Goal: Transaction & Acquisition: Purchase product/service

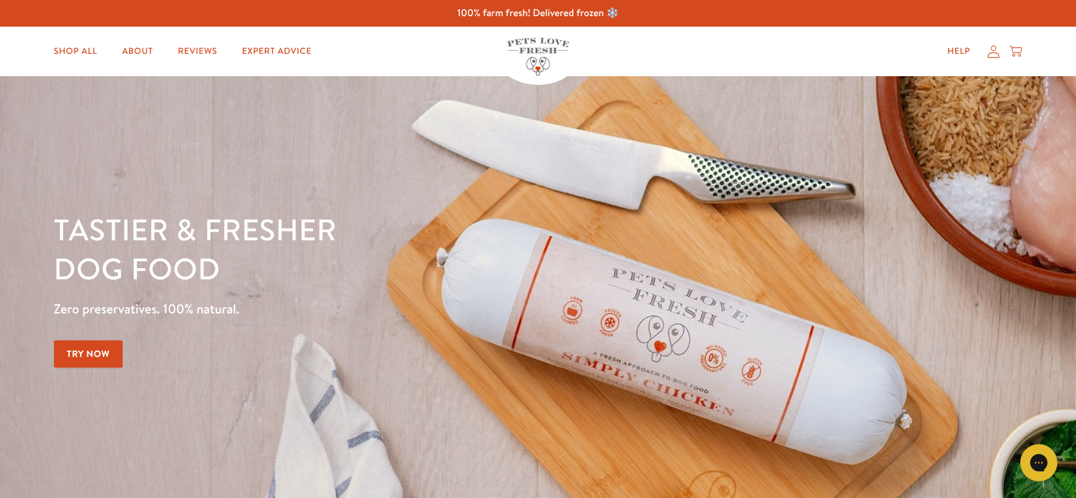
click at [993, 55] on icon at bounding box center [994, 51] width 12 height 13
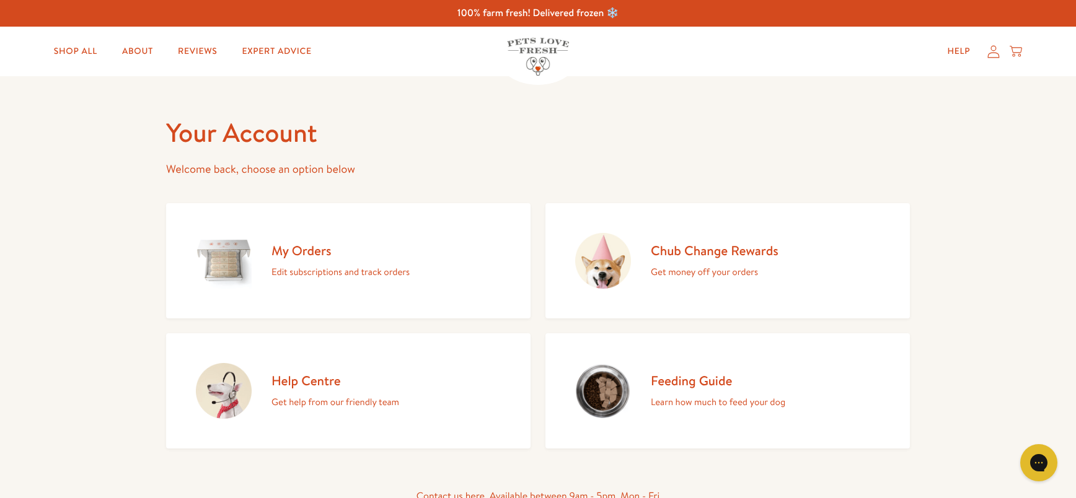
click at [306, 253] on h2 "My Orders" at bounding box center [341, 250] width 138 height 17
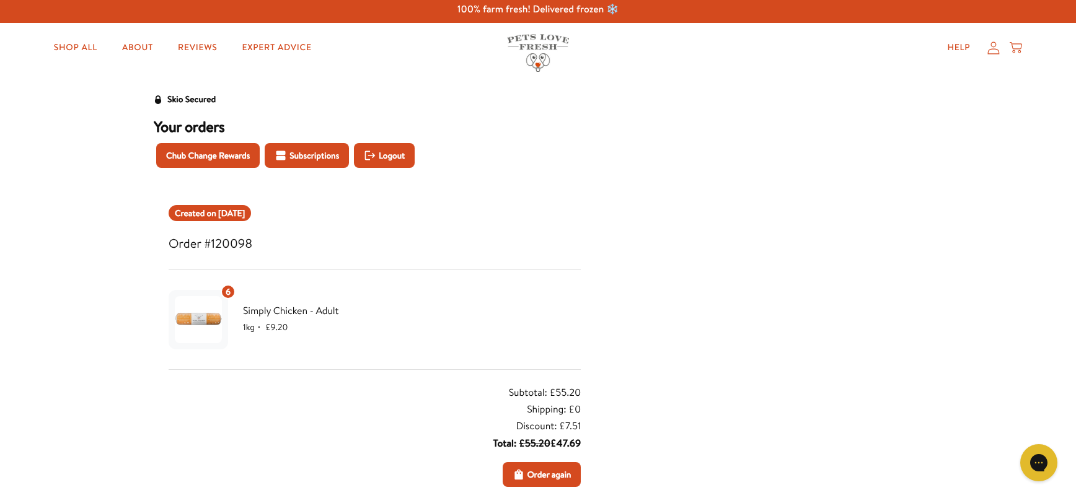
scroll to position [2, 0]
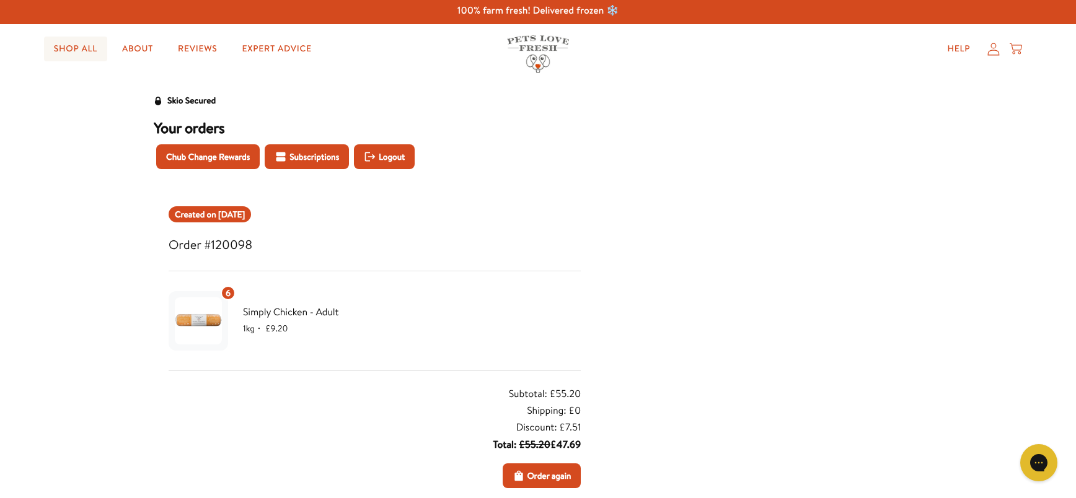
click at [75, 52] on link "Shop All" at bounding box center [75, 49] width 63 height 25
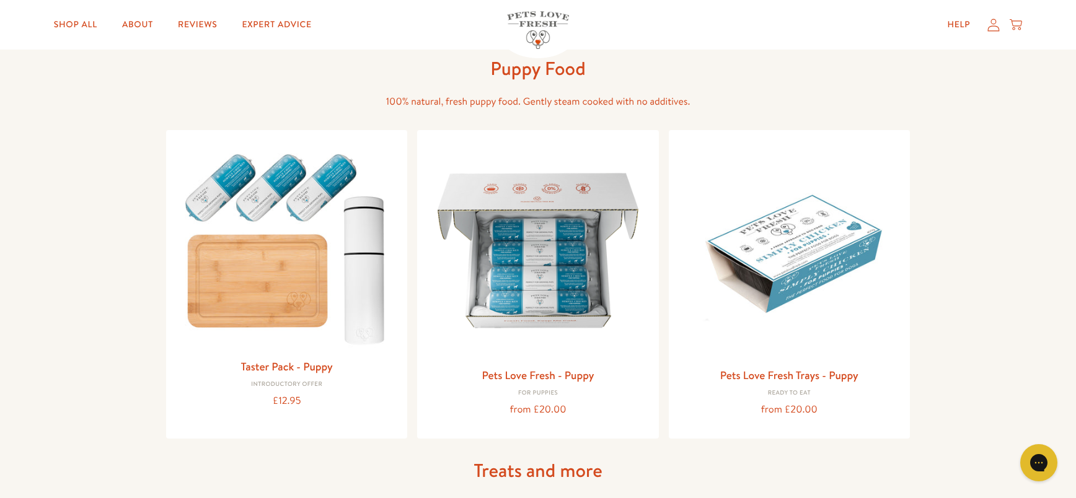
scroll to position [466, 0]
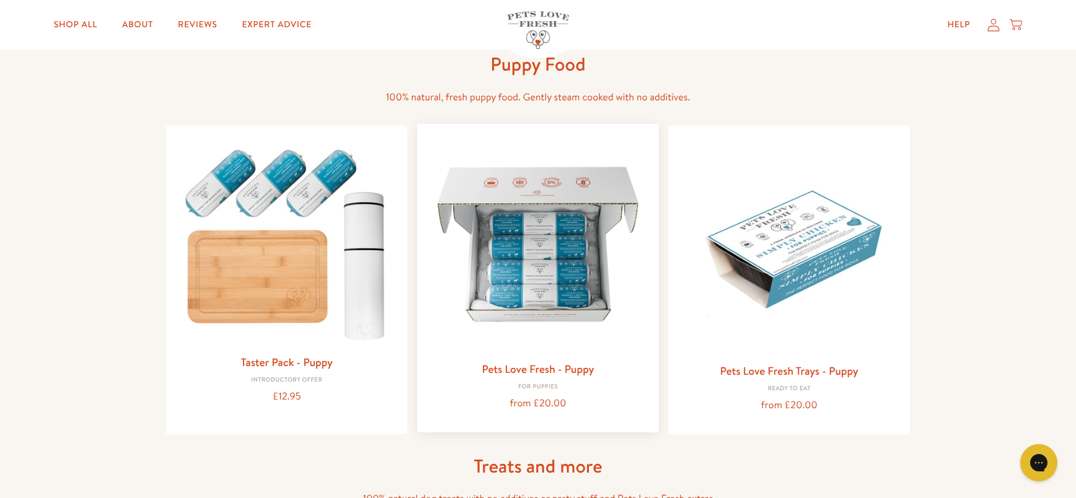
click at [541, 268] on img at bounding box center [537, 244] width 221 height 221
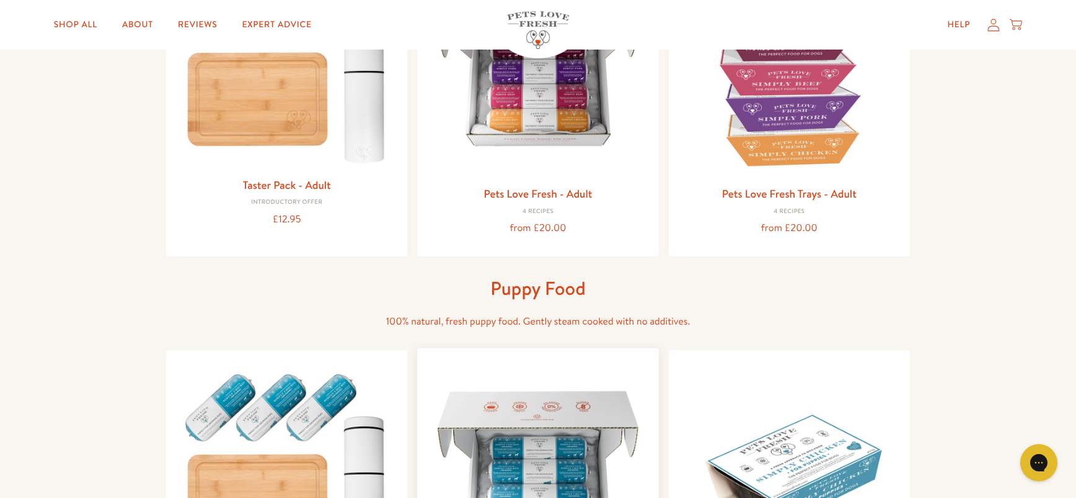
scroll to position [132, 0]
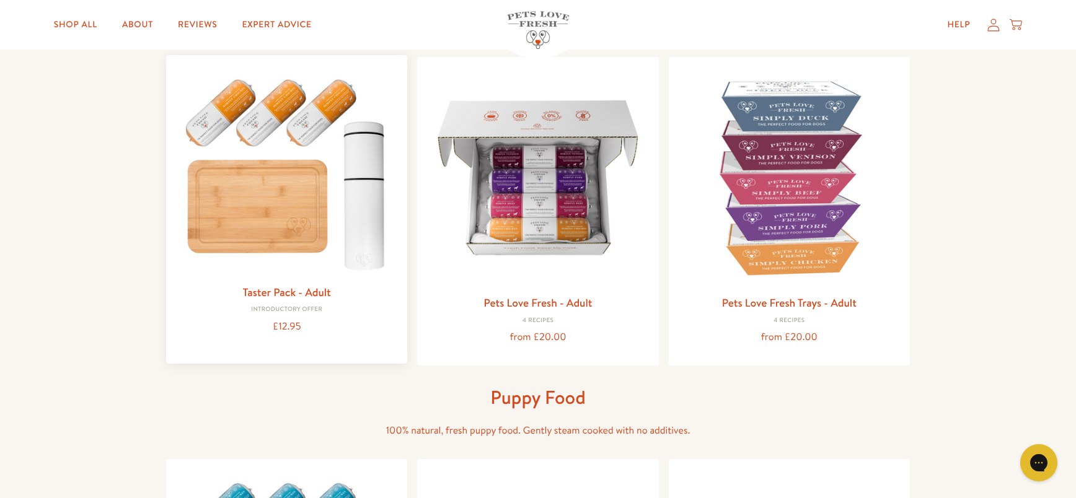
click at [298, 121] on img at bounding box center [286, 171] width 221 height 213
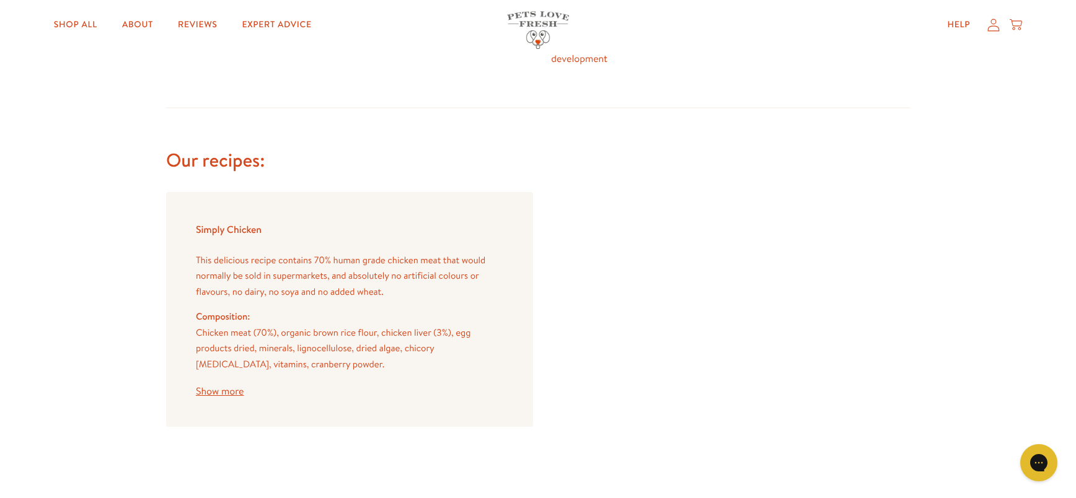
scroll to position [1033, 0]
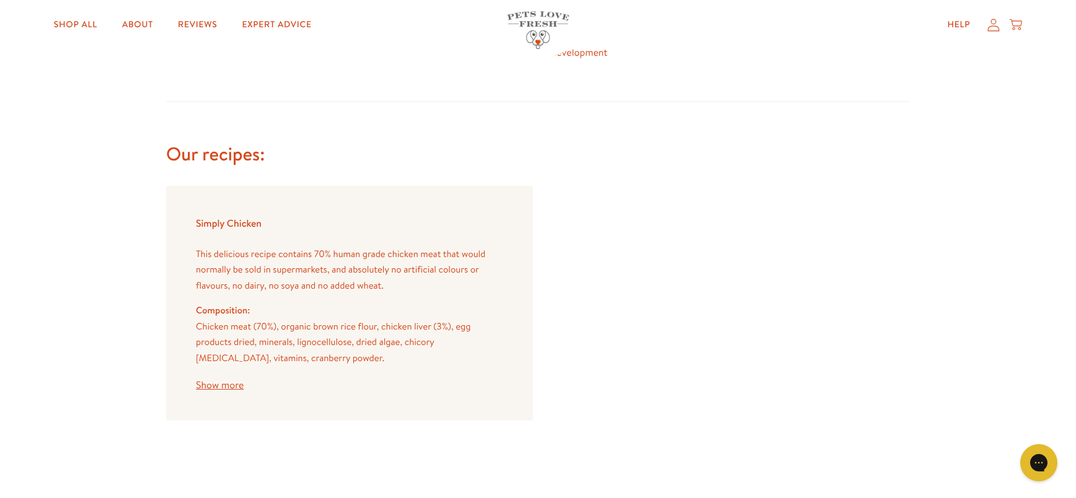
click at [218, 385] on button "Show more" at bounding box center [220, 386] width 48 height 10
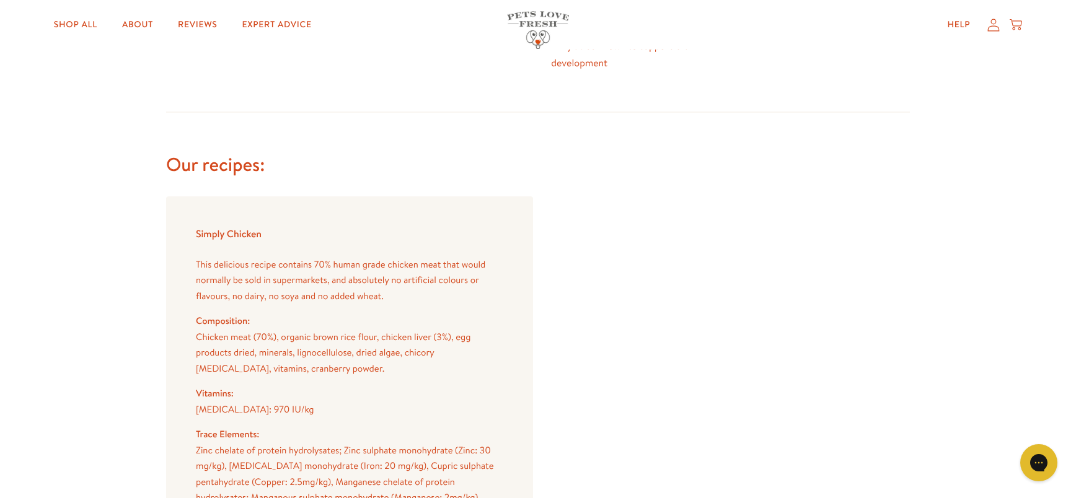
scroll to position [946, 0]
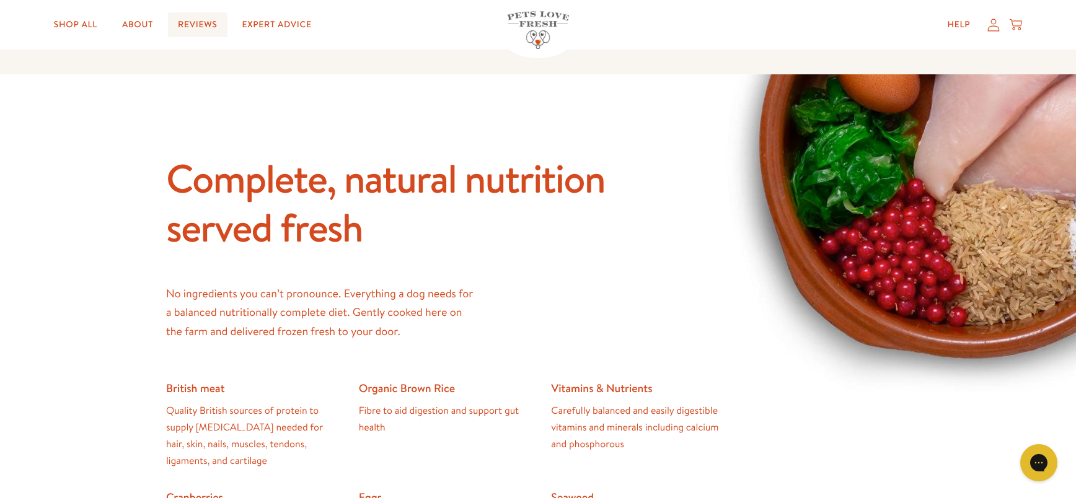
scroll to position [519, 0]
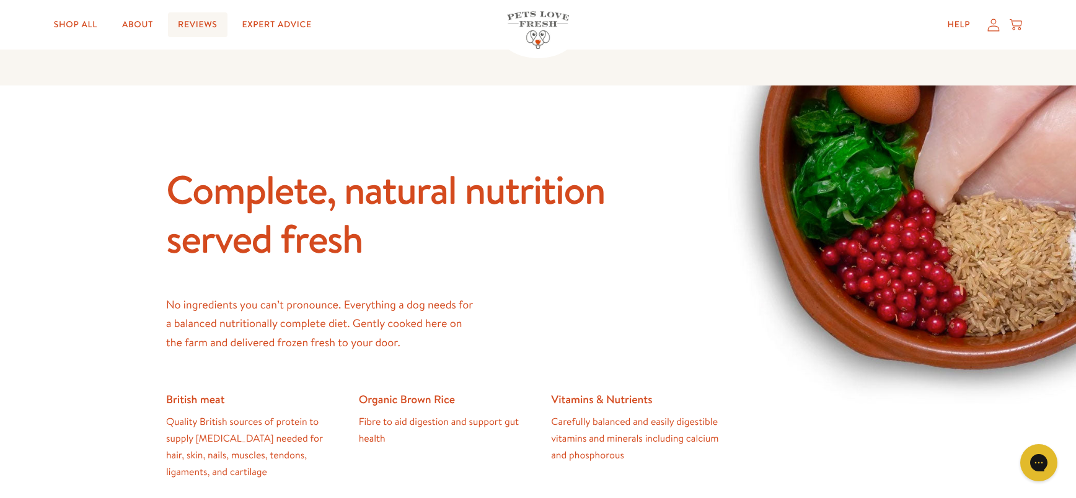
click at [192, 23] on link "Reviews" at bounding box center [197, 24] width 59 height 25
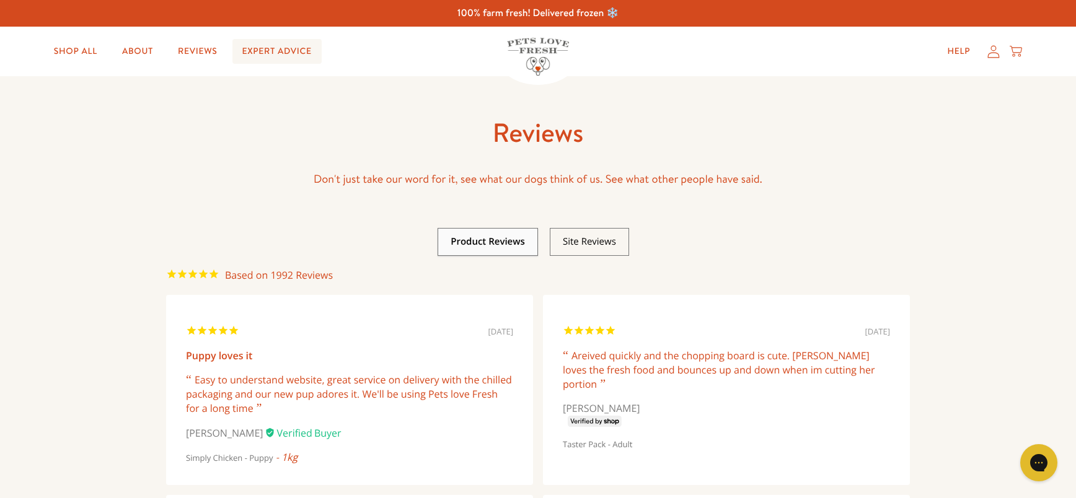
click at [281, 53] on link "Expert Advice" at bounding box center [276, 51] width 89 height 25
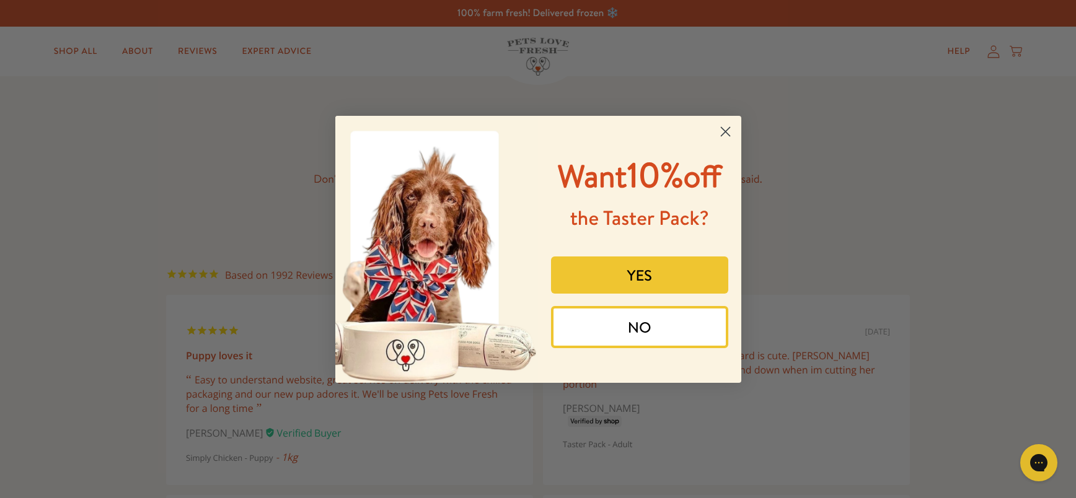
click at [724, 131] on circle "Close dialog" at bounding box center [725, 131] width 20 height 20
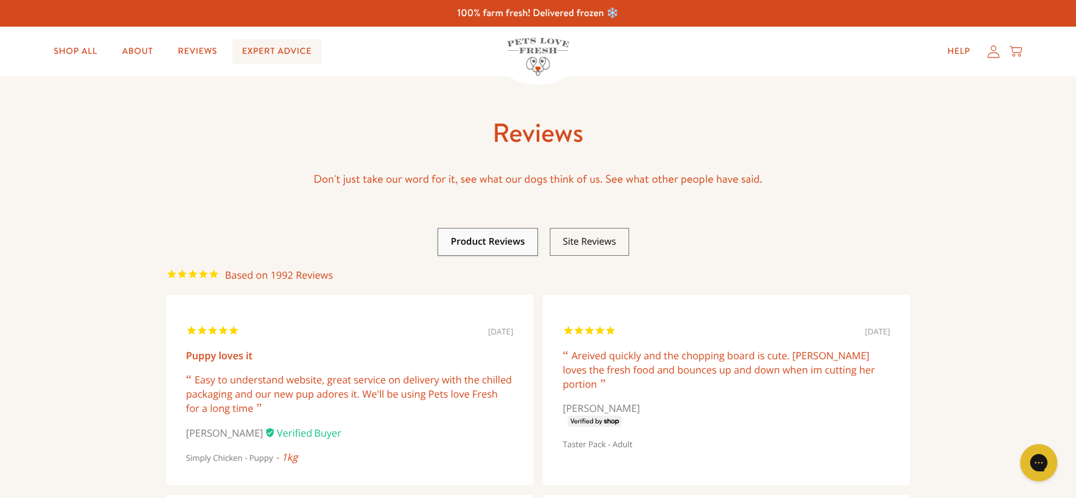
click at [293, 47] on link "Expert Advice" at bounding box center [276, 51] width 89 height 25
click at [75, 56] on link "Shop All" at bounding box center [75, 51] width 63 height 25
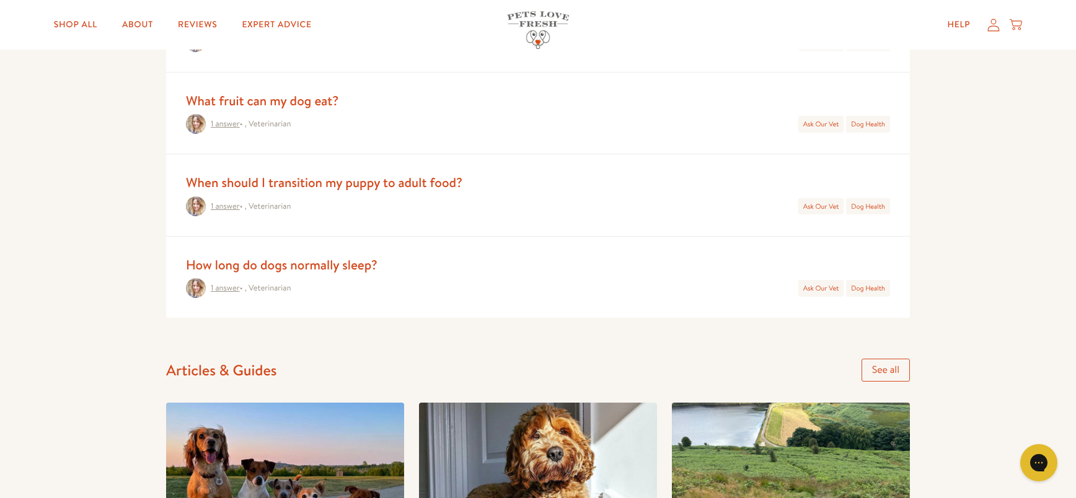
scroll to position [766, 0]
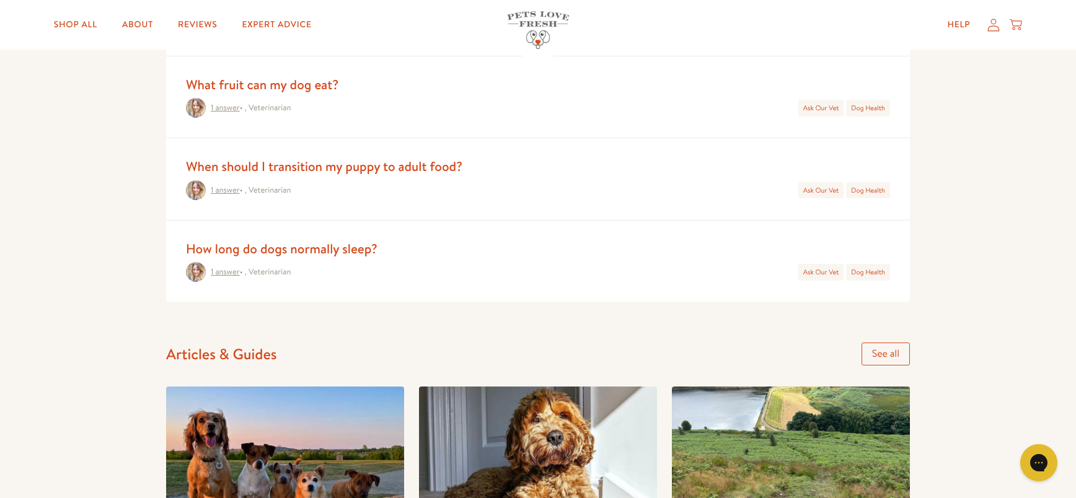
click at [371, 167] on link "When should I transition my puppy to adult food?" at bounding box center [324, 166] width 277 height 18
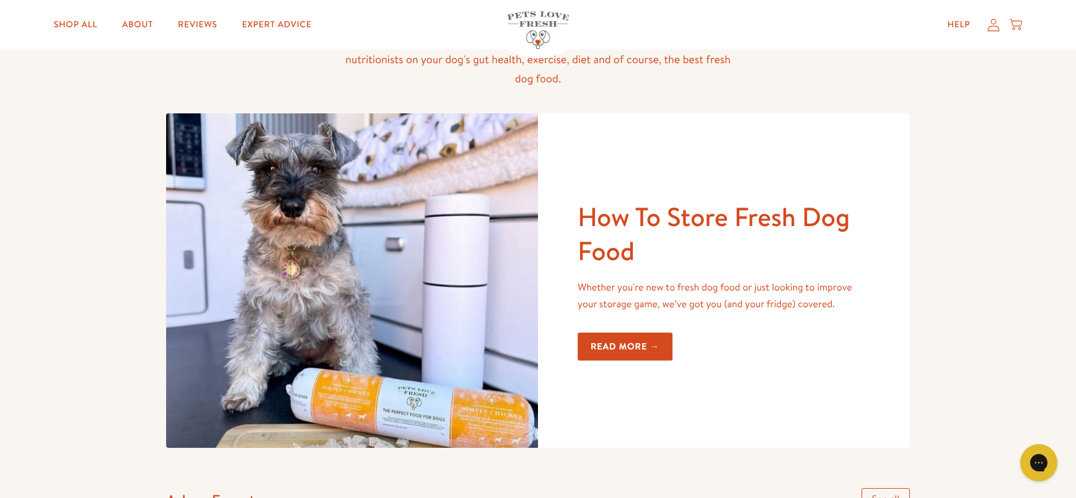
scroll to position [0, 0]
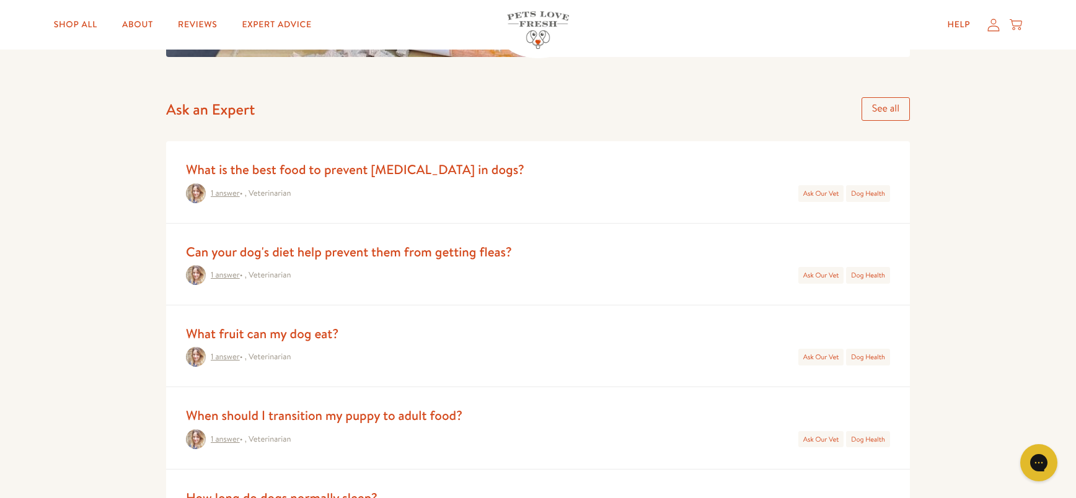
scroll to position [518, 0]
click at [424, 169] on link "What is the best food to prevent [MEDICAL_DATA] in dogs?" at bounding box center [355, 168] width 339 height 18
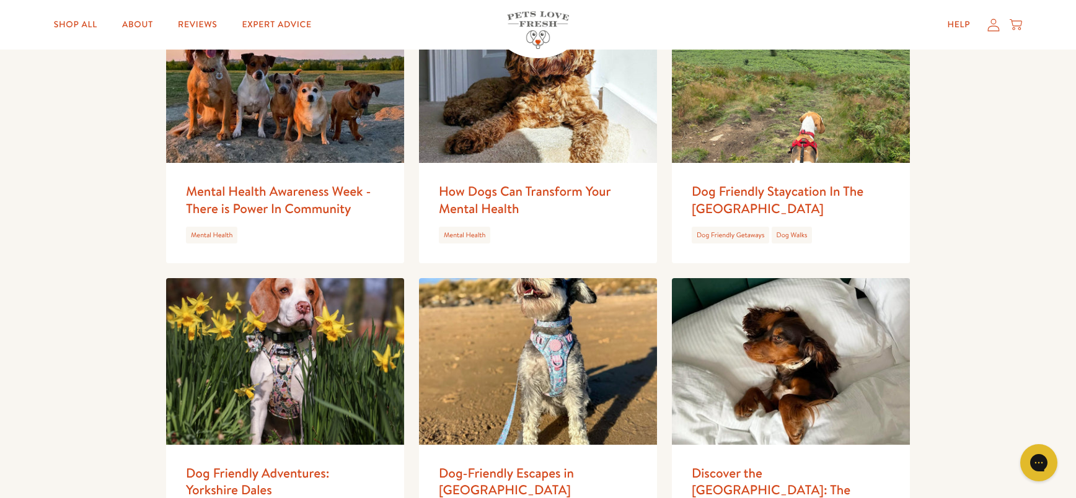
scroll to position [1160, 0]
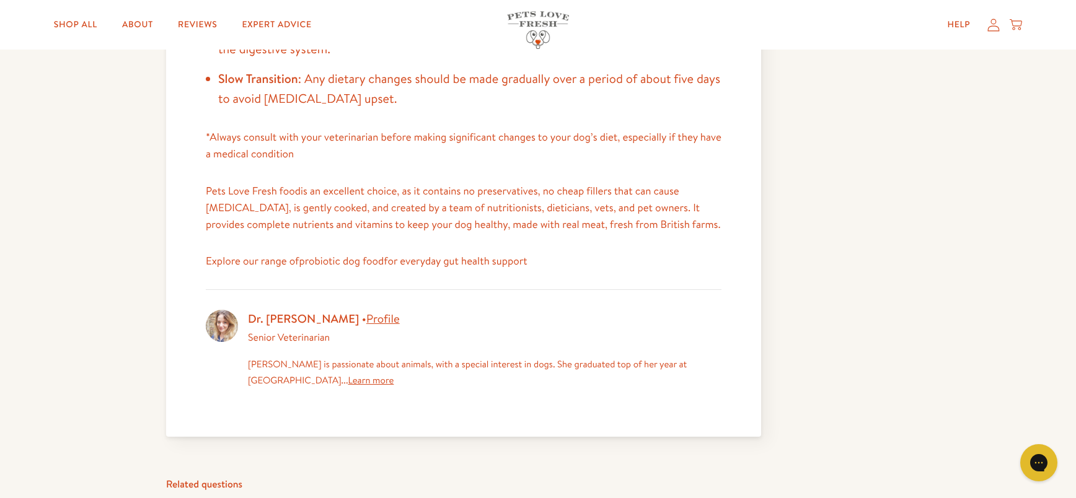
scroll to position [1147, 0]
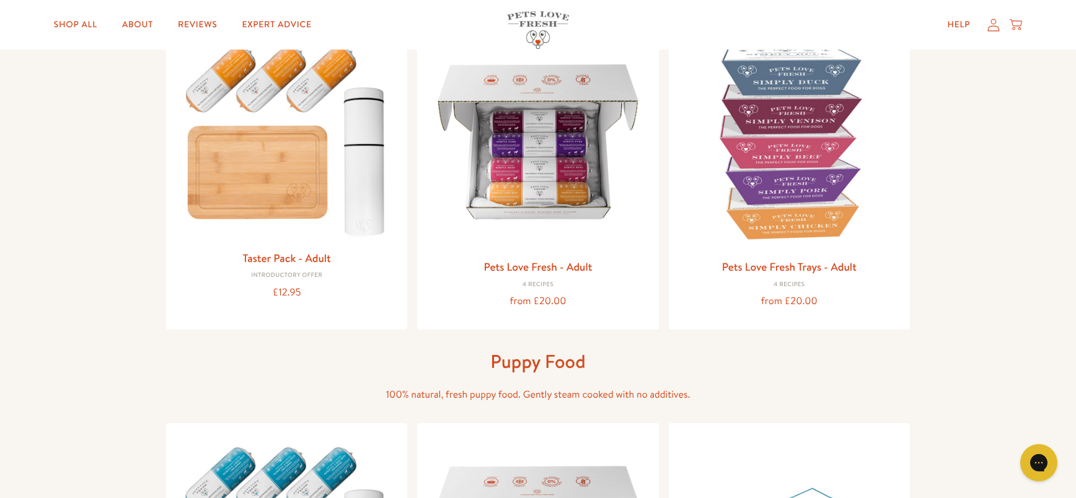
scroll to position [169, 0]
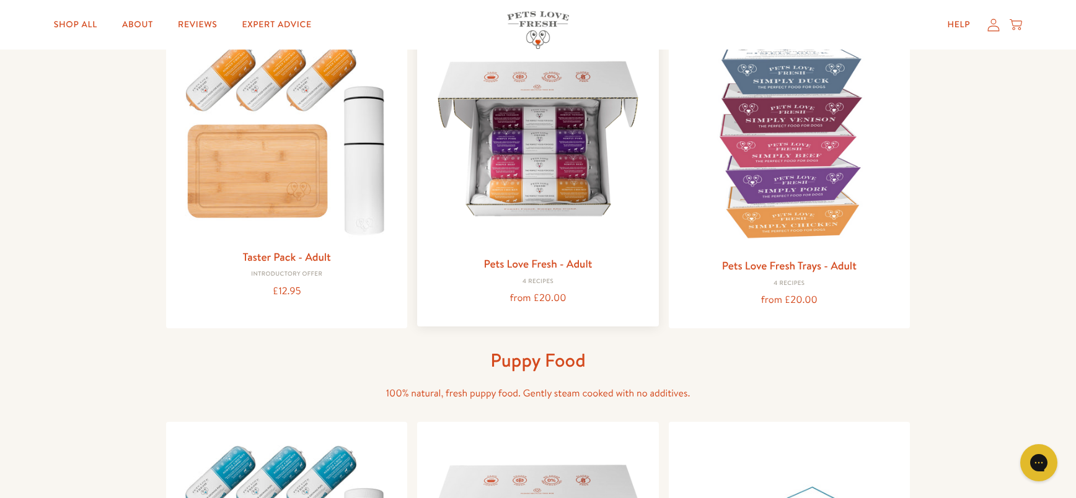
click at [588, 123] on img at bounding box center [537, 138] width 221 height 221
click at [1016, 24] on icon at bounding box center [1016, 25] width 12 height 14
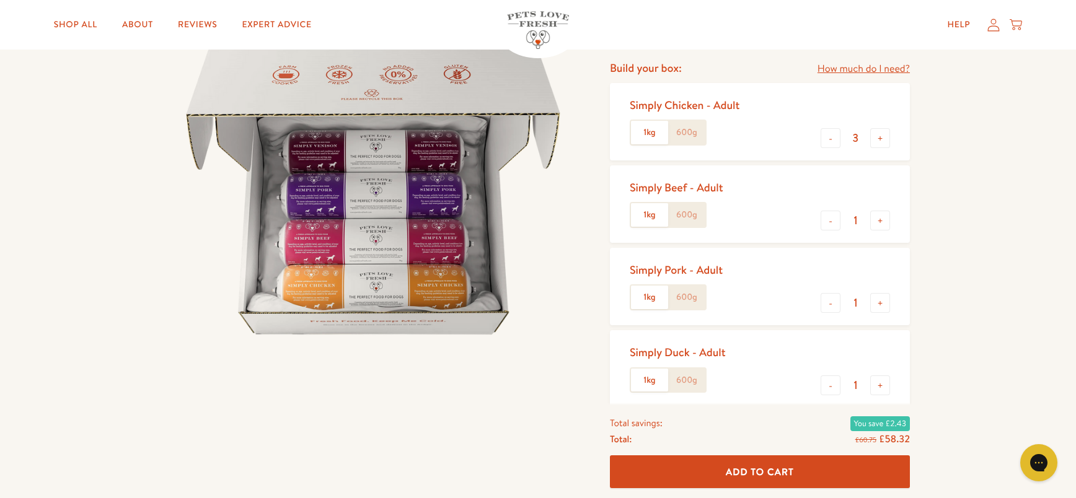
scroll to position [137, 0]
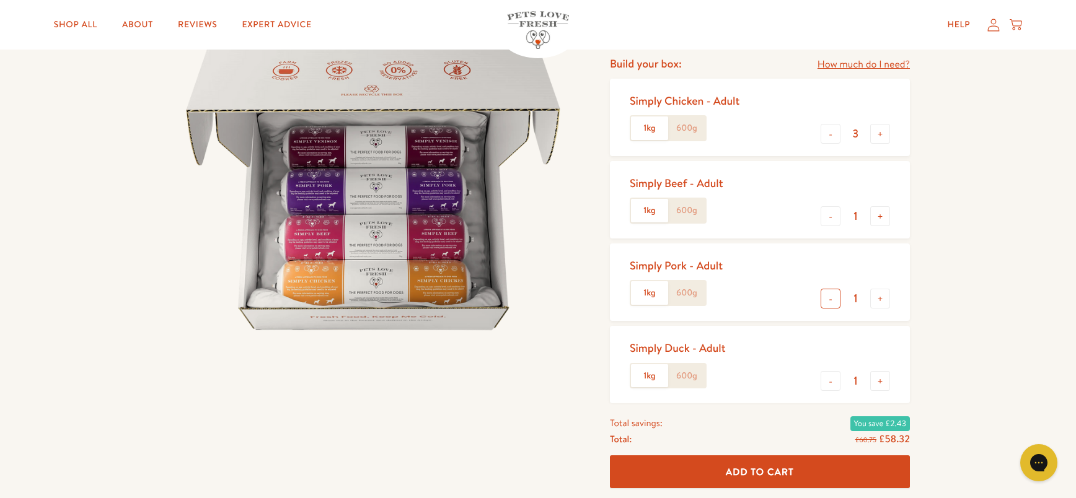
click at [828, 304] on button "-" at bounding box center [831, 299] width 20 height 20
type input "0"
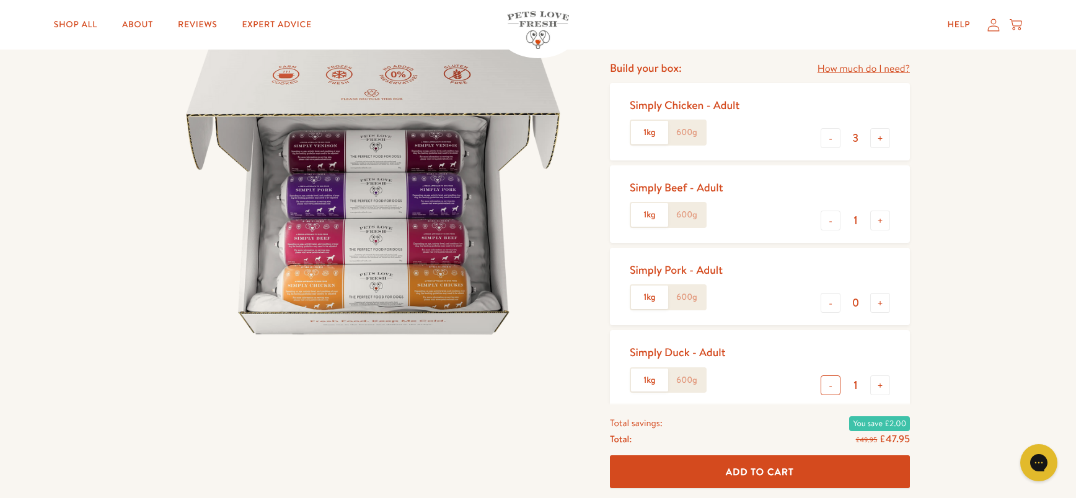
click at [833, 386] on button "-" at bounding box center [831, 386] width 20 height 20
type input "0"
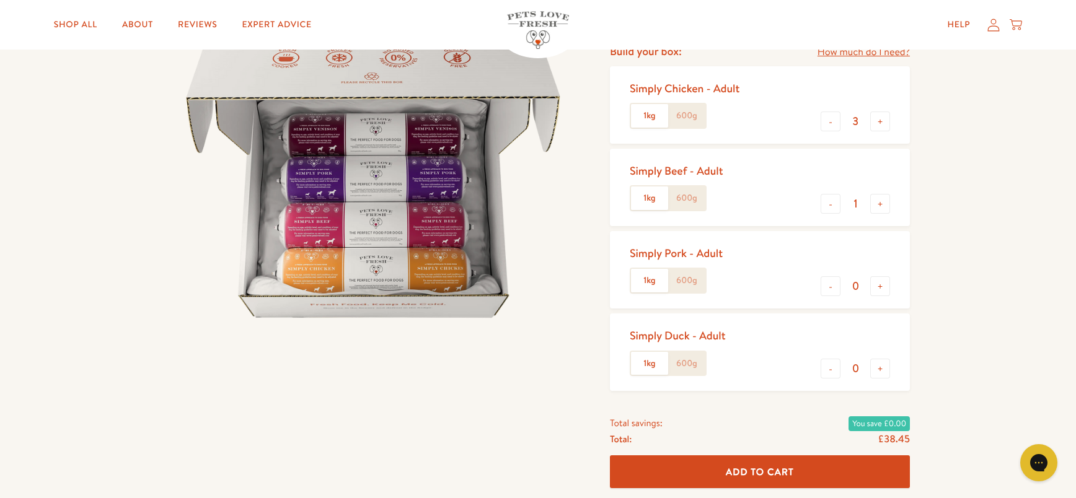
scroll to position [151, 0]
click at [736, 469] on span "Add To Cart" at bounding box center [760, 472] width 68 height 13
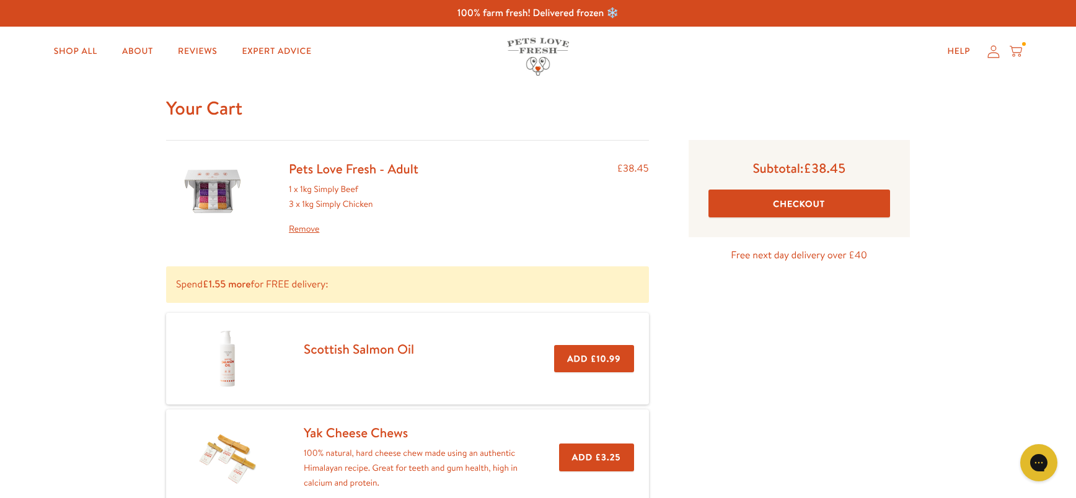
click at [813, 205] on button "Checkout" at bounding box center [800, 204] width 182 height 28
click at [312, 229] on link "Remove" at bounding box center [354, 229] width 130 height 15
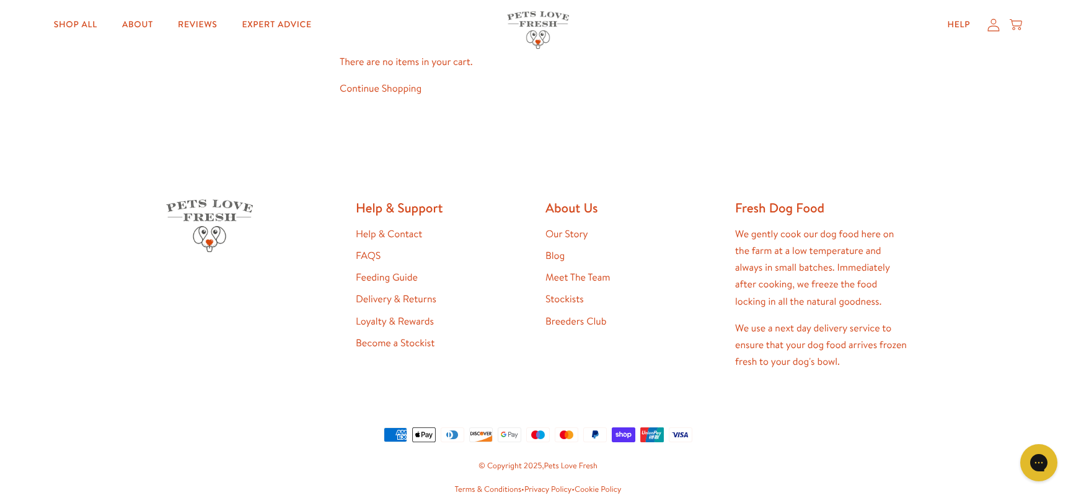
scroll to position [81, 0]
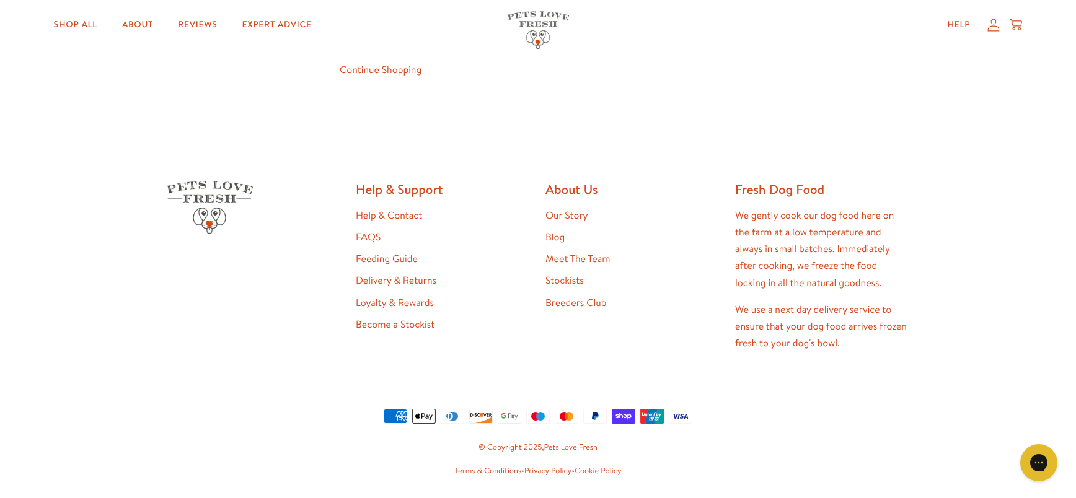
click at [388, 304] on link "Loyalty & Rewards" at bounding box center [395, 303] width 78 height 14
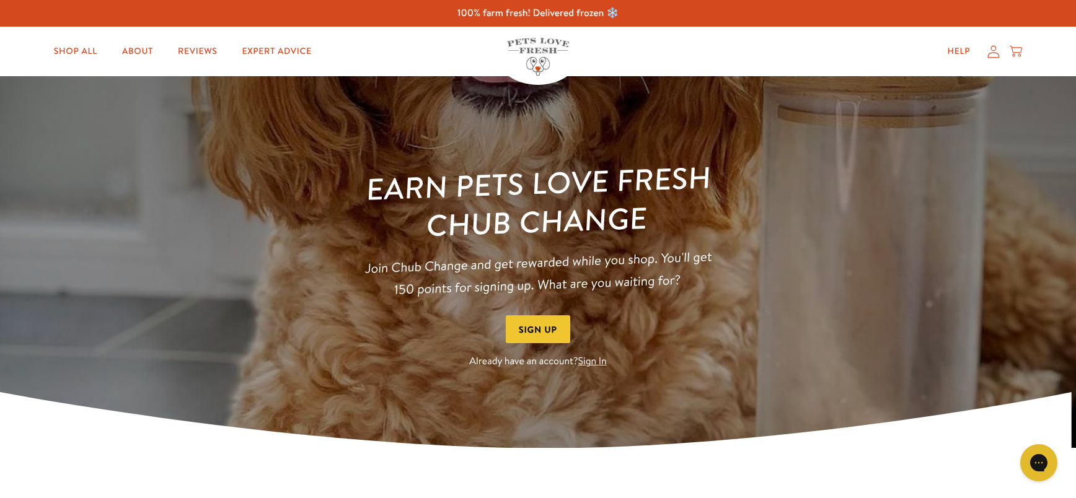
click at [591, 365] on link "Sign In" at bounding box center [592, 362] width 29 height 14
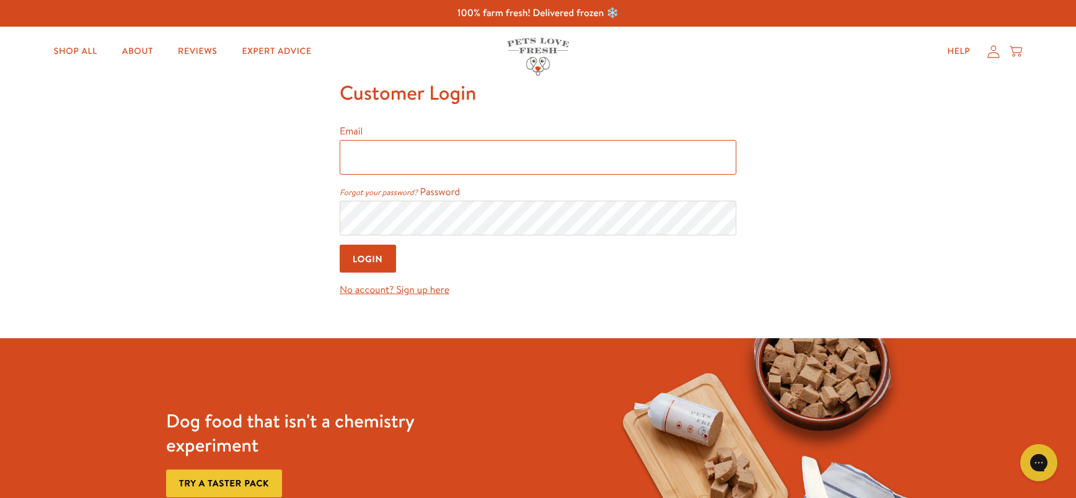
click at [479, 160] on input "Email" at bounding box center [538, 157] width 397 height 35
type input "konradwolfe@hotmail.com"
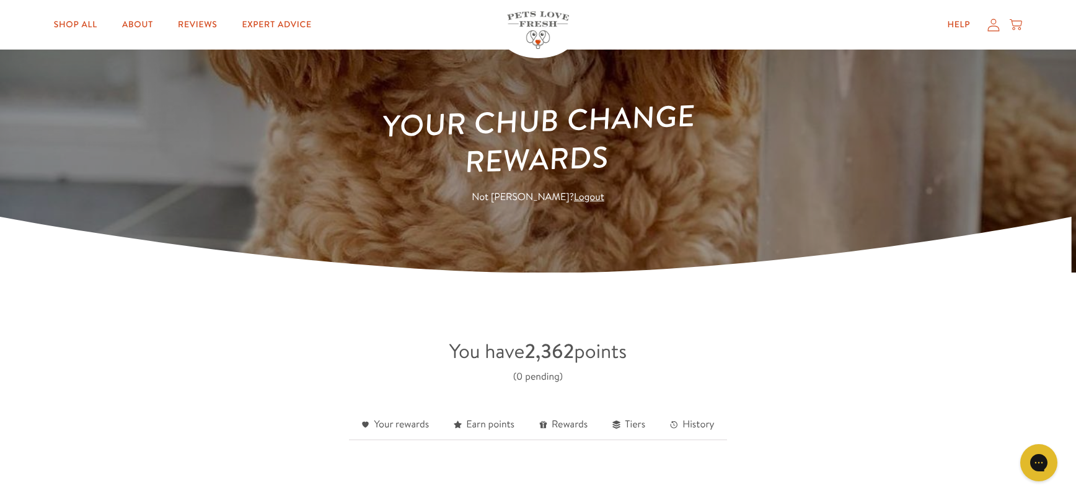
scroll to position [57, 0]
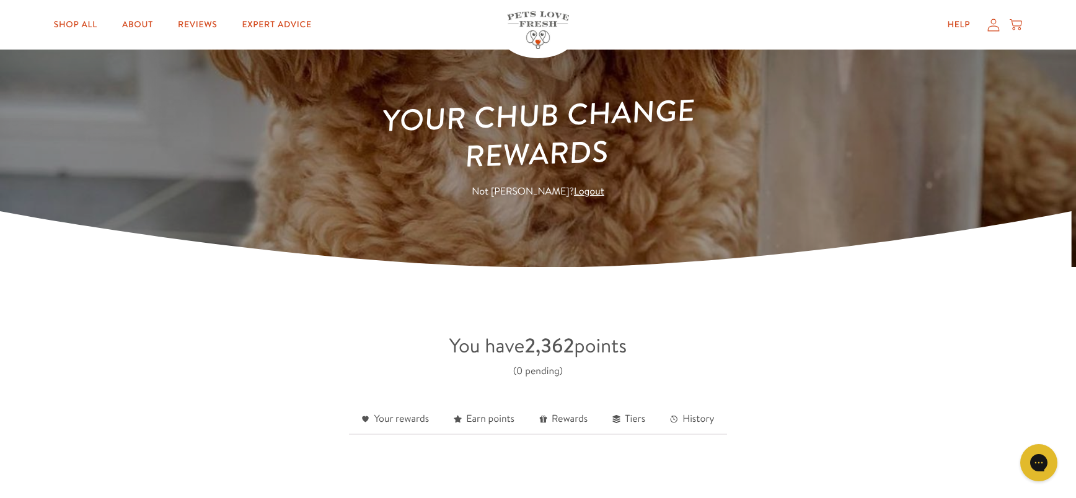
click at [1013, 22] on icon at bounding box center [1016, 25] width 12 height 14
click at [994, 27] on icon at bounding box center [994, 24] width 12 height 13
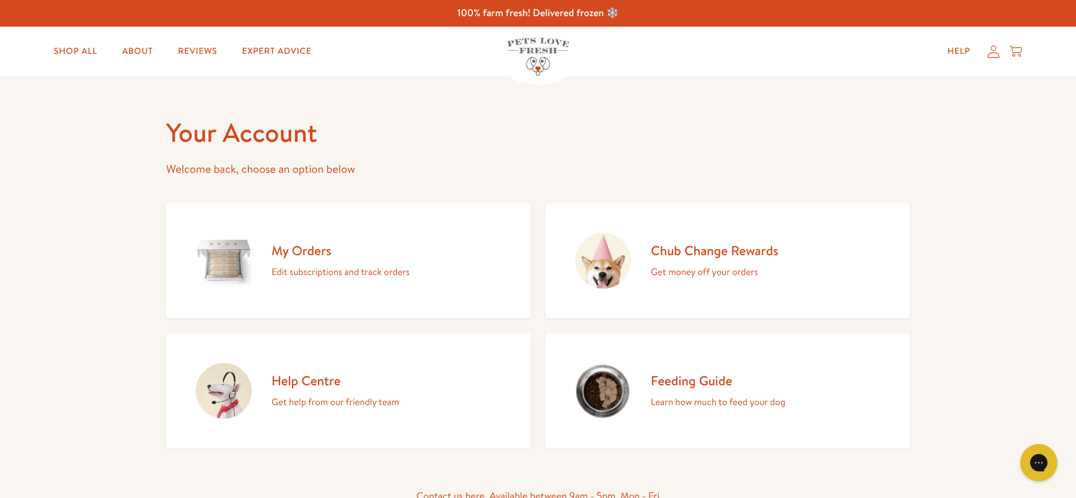
click at [320, 274] on p "Edit subscriptions and track orders" at bounding box center [341, 272] width 138 height 16
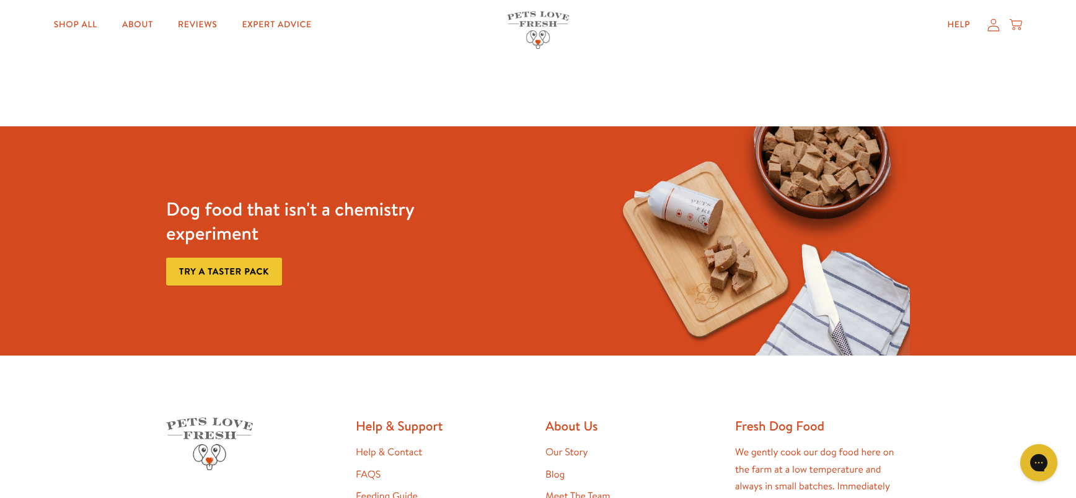
scroll to position [45, 0]
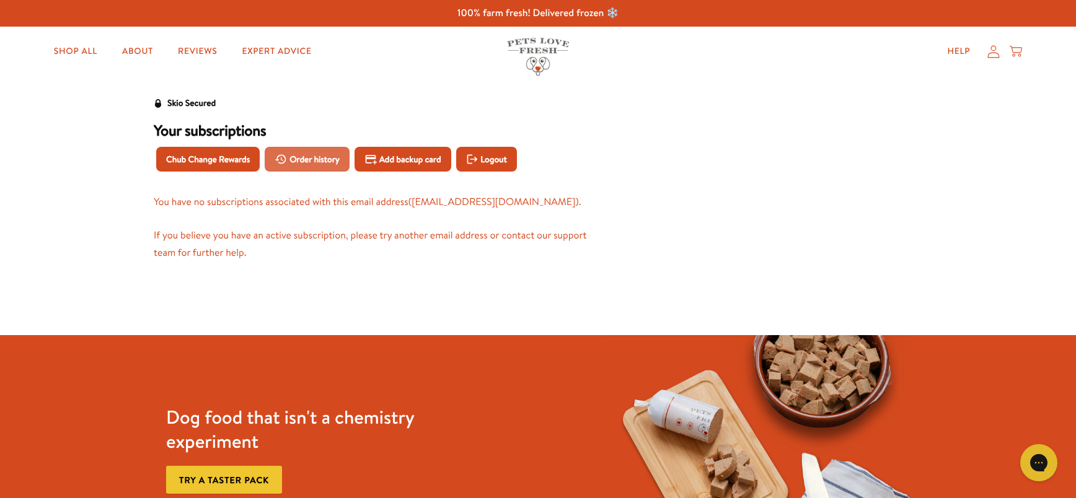
click at [325, 164] on span "Order history" at bounding box center [315, 160] width 50 height 14
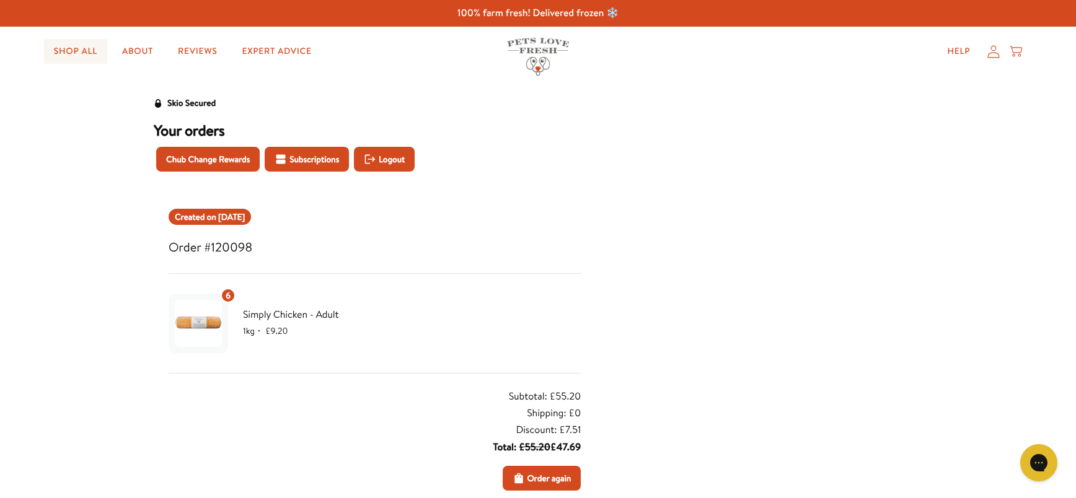
click at [70, 52] on link "Shop All" at bounding box center [75, 51] width 63 height 25
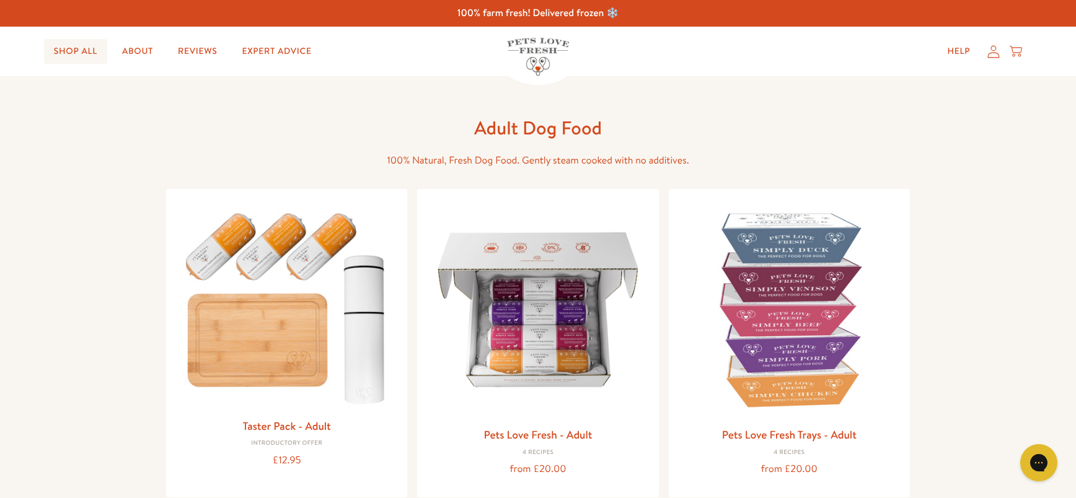
click at [92, 53] on link "Shop All" at bounding box center [75, 51] width 63 height 25
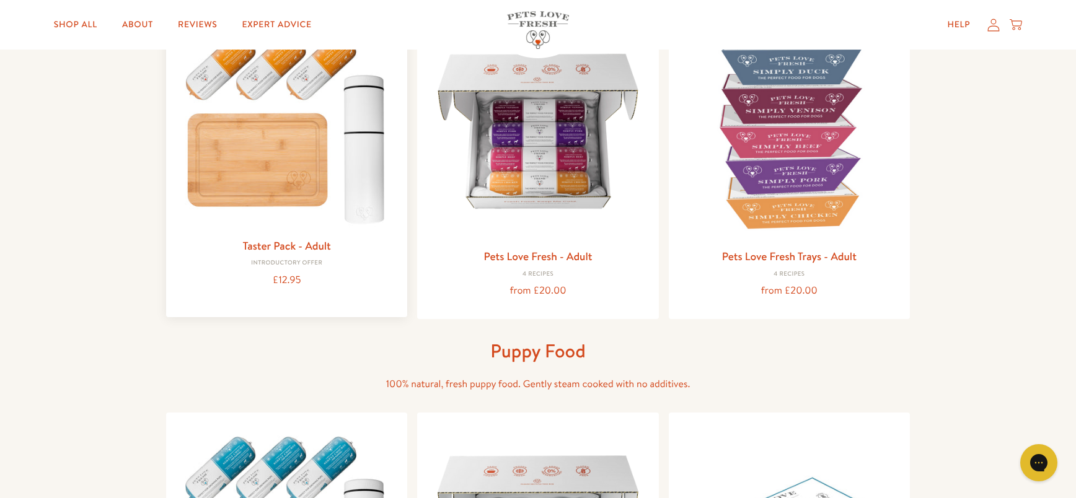
scroll to position [187, 0]
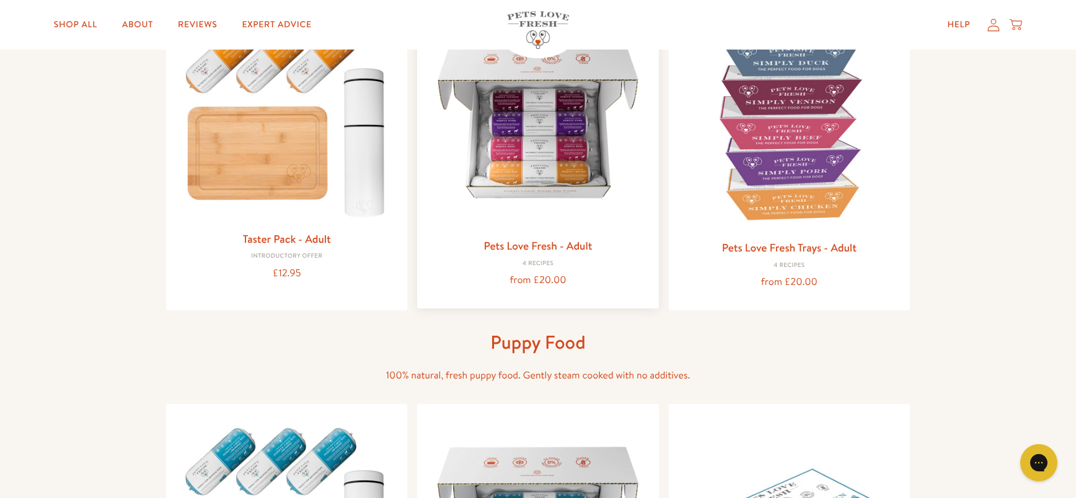
click at [544, 133] on img at bounding box center [537, 120] width 221 height 221
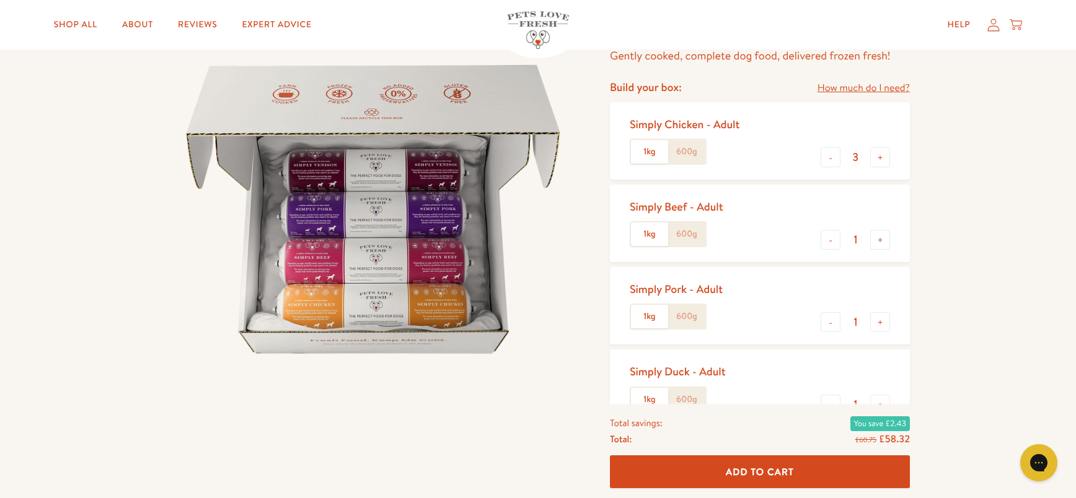
scroll to position [113, 0]
click at [875, 162] on button "+" at bounding box center [880, 158] width 20 height 20
type input "4"
click at [762, 472] on span "Add To Cart" at bounding box center [760, 472] width 68 height 13
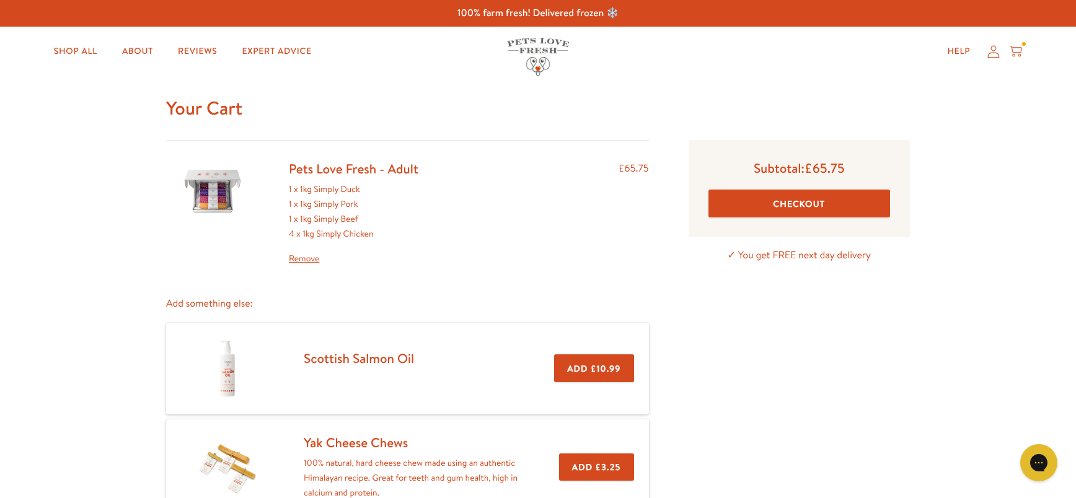
click at [307, 260] on link "Remove" at bounding box center [354, 259] width 130 height 15
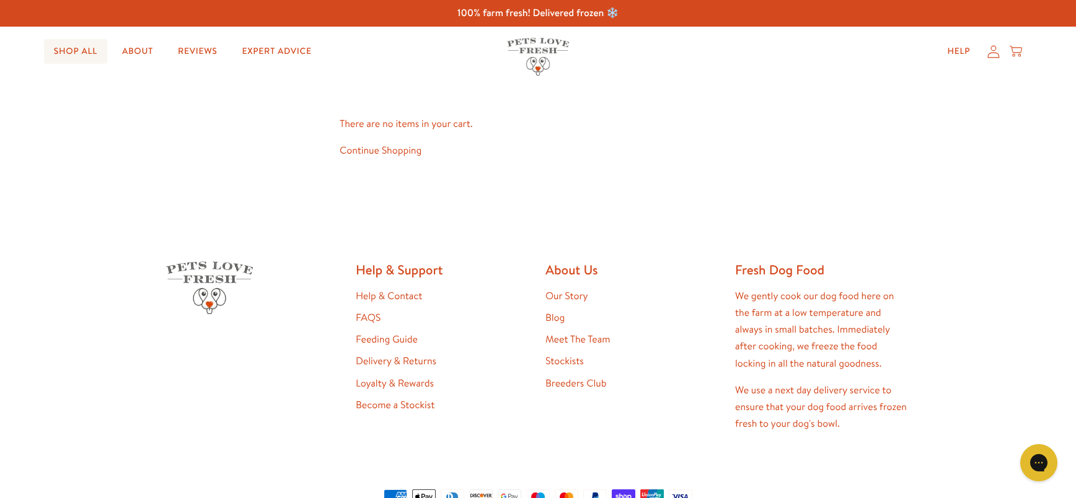
click at [82, 50] on link "Shop All" at bounding box center [75, 51] width 63 height 25
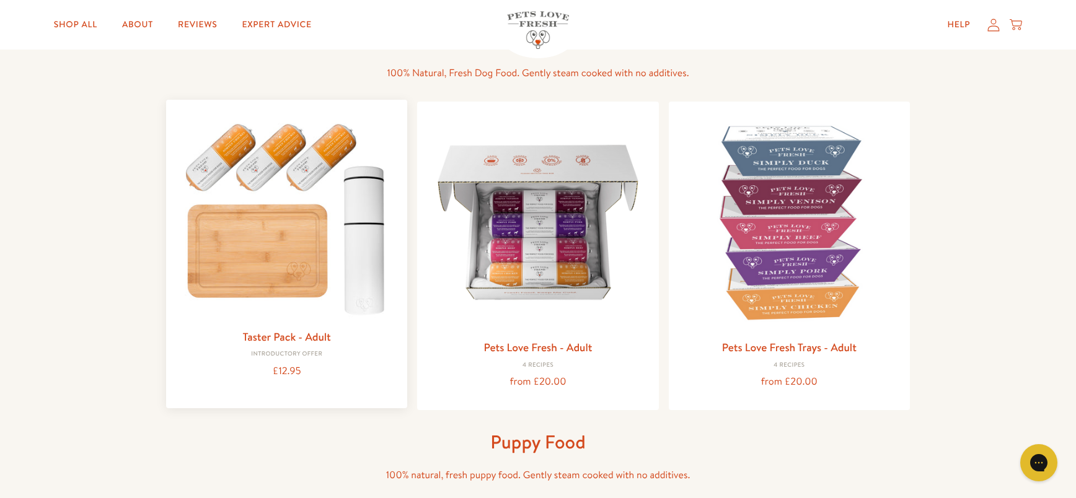
scroll to position [90, 0]
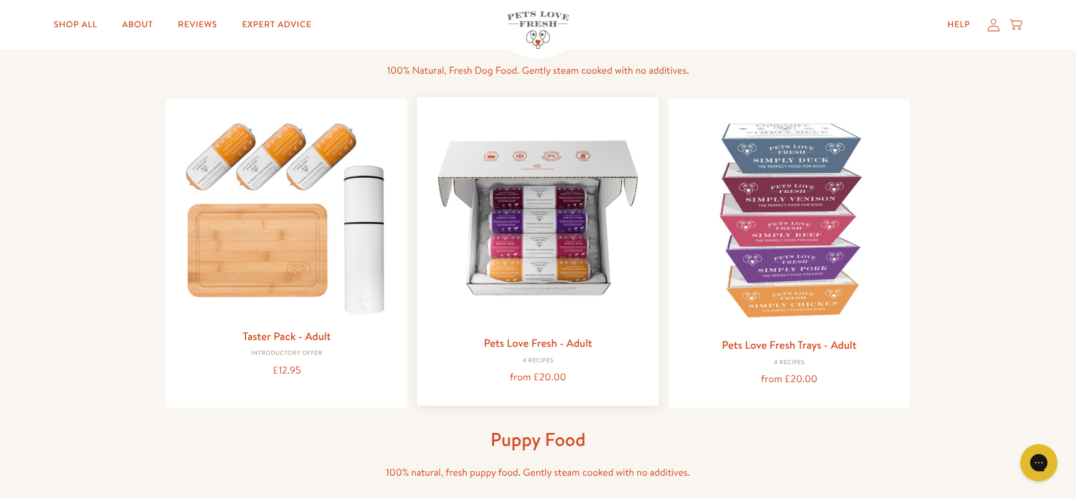
click at [552, 262] on img at bounding box center [537, 217] width 221 height 221
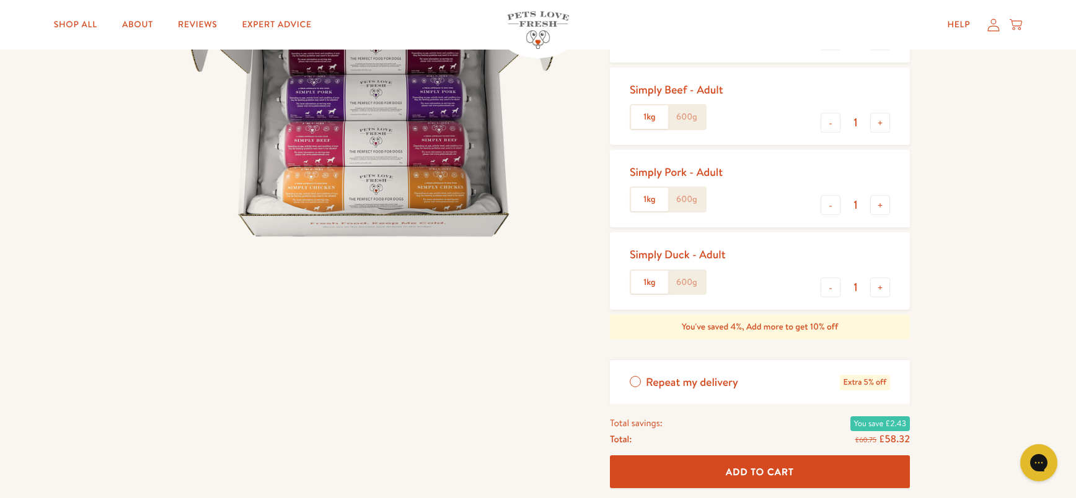
scroll to position [229, 0]
click at [824, 210] on button "-" at bounding box center [831, 207] width 20 height 20
type input "0"
click at [830, 289] on button "-" at bounding box center [831, 290] width 20 height 20
type input "0"
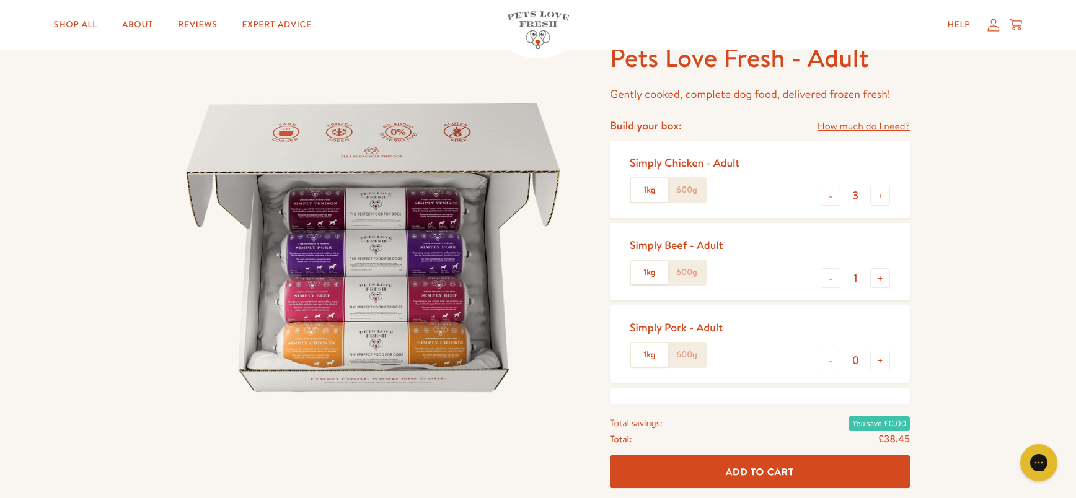
scroll to position [74, 0]
click at [759, 472] on span "Add To Cart" at bounding box center [760, 472] width 68 height 13
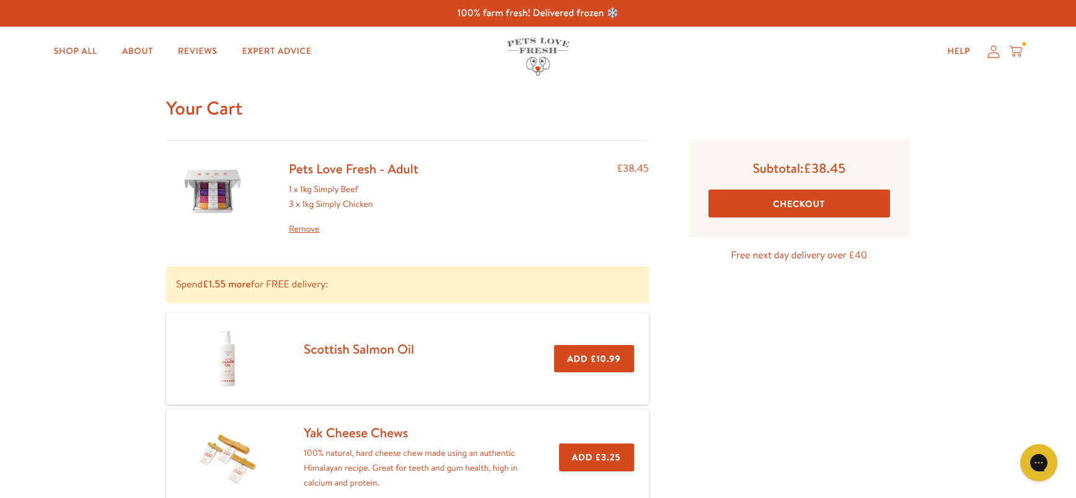
click at [346, 172] on link "Pets Love Fresh - Adult" at bounding box center [354, 169] width 130 height 18
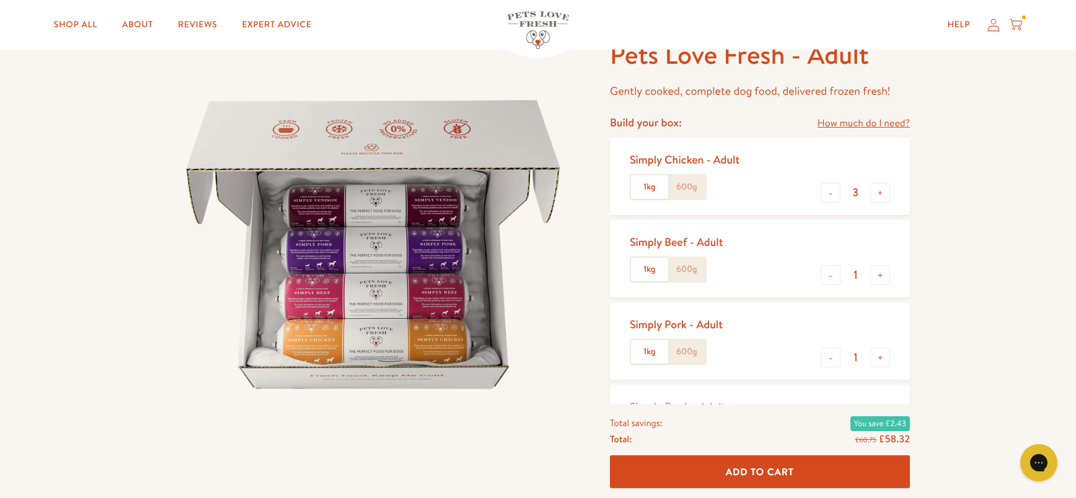
scroll to position [80, 0]
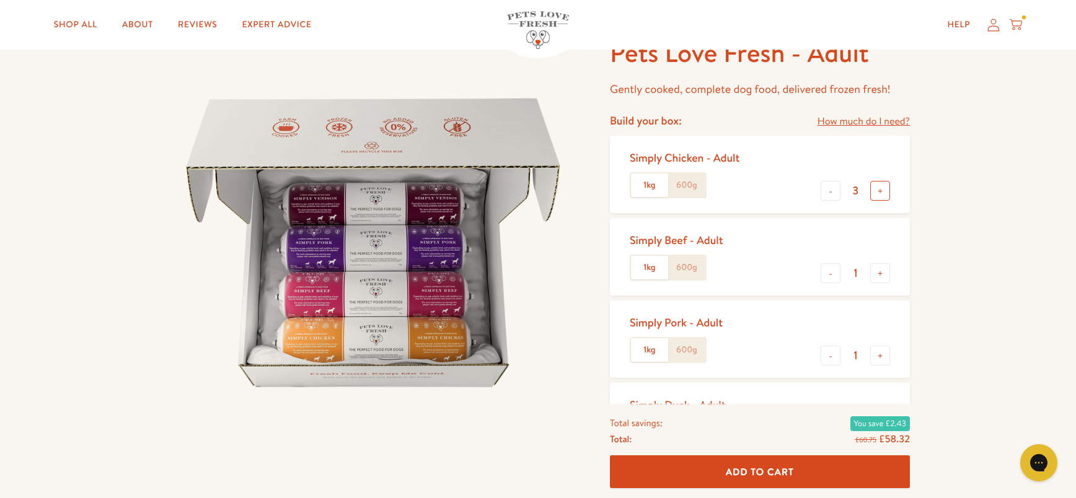
click at [878, 190] on button "+" at bounding box center [880, 191] width 20 height 20
type input "4"
click at [751, 475] on span "Add To Cart" at bounding box center [760, 472] width 68 height 13
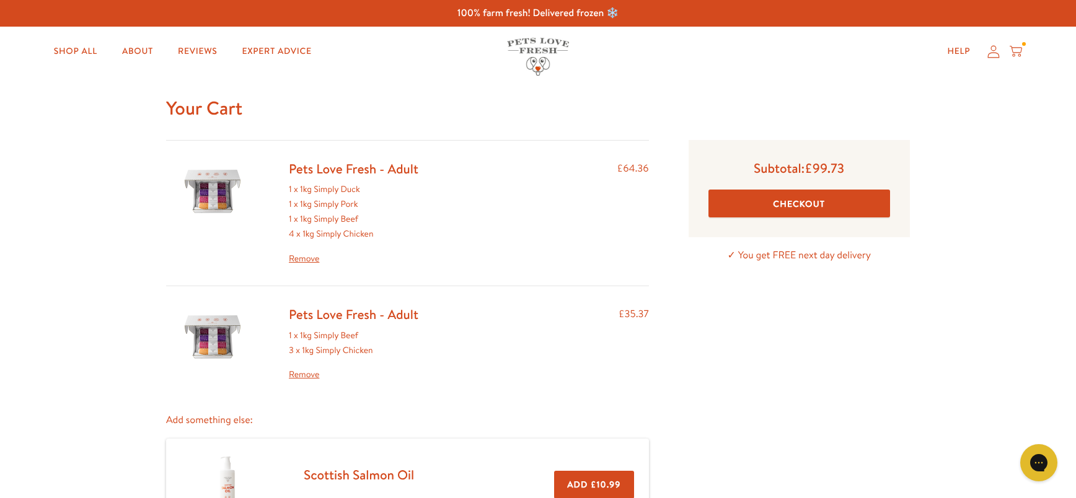
click at [308, 260] on link "Remove" at bounding box center [354, 259] width 130 height 15
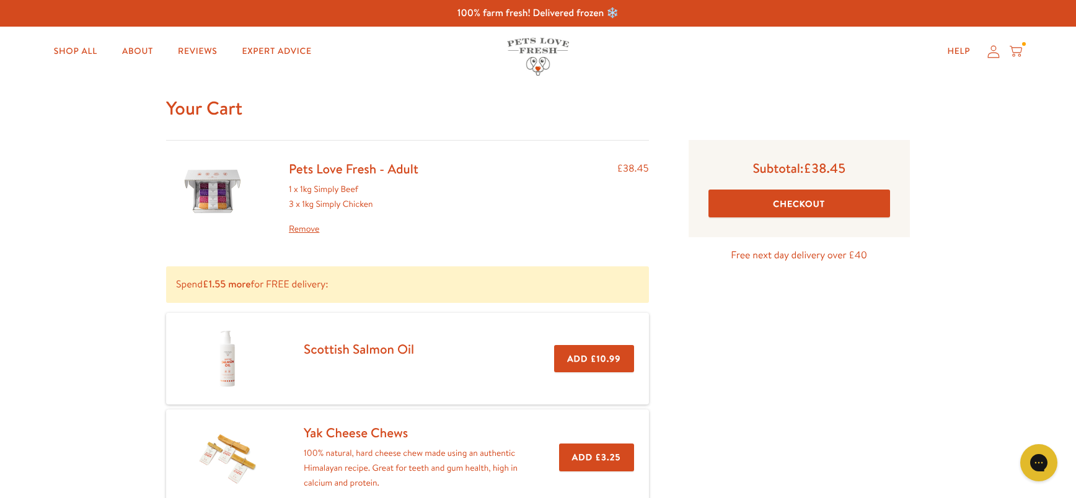
click at [308, 233] on link "Remove" at bounding box center [354, 229] width 130 height 15
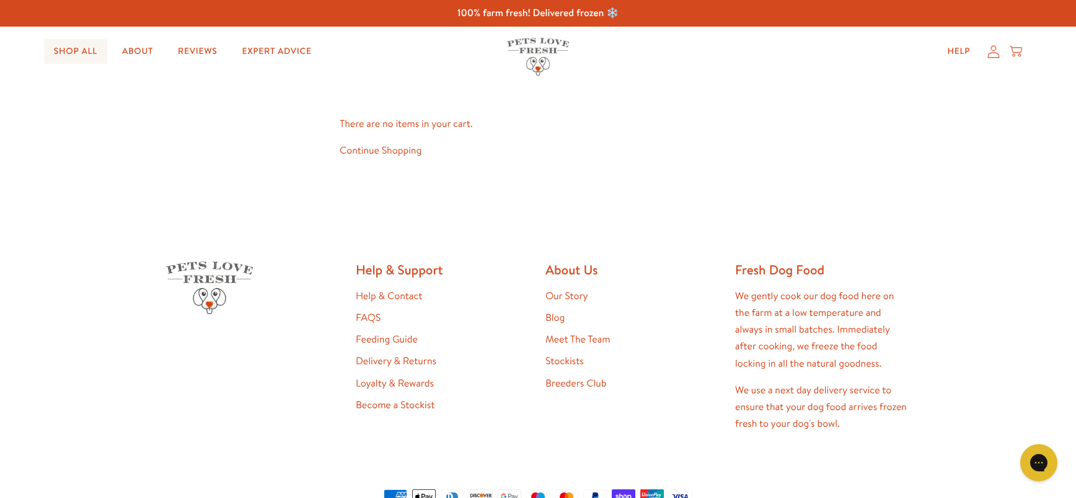
click at [76, 47] on link "Shop All" at bounding box center [75, 51] width 63 height 25
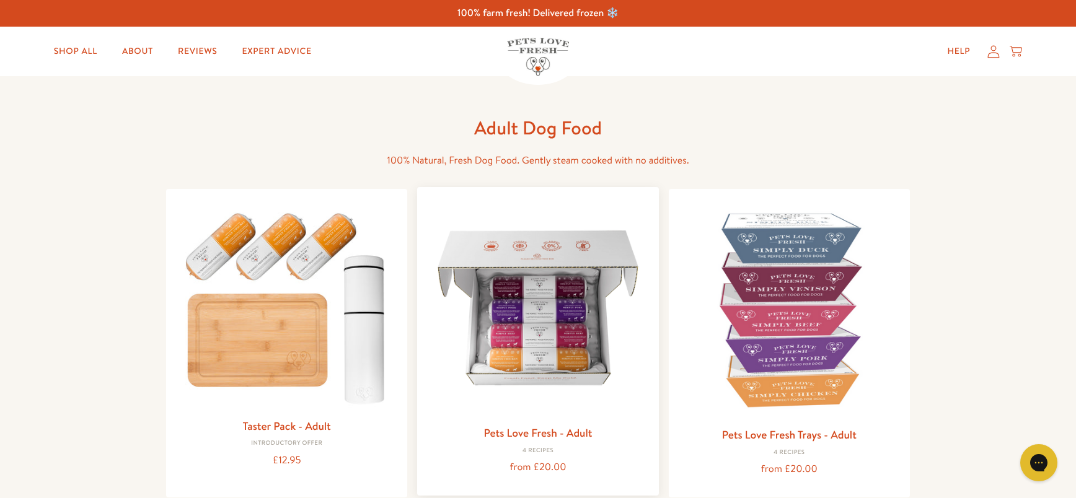
click at [546, 315] on img at bounding box center [537, 307] width 221 height 221
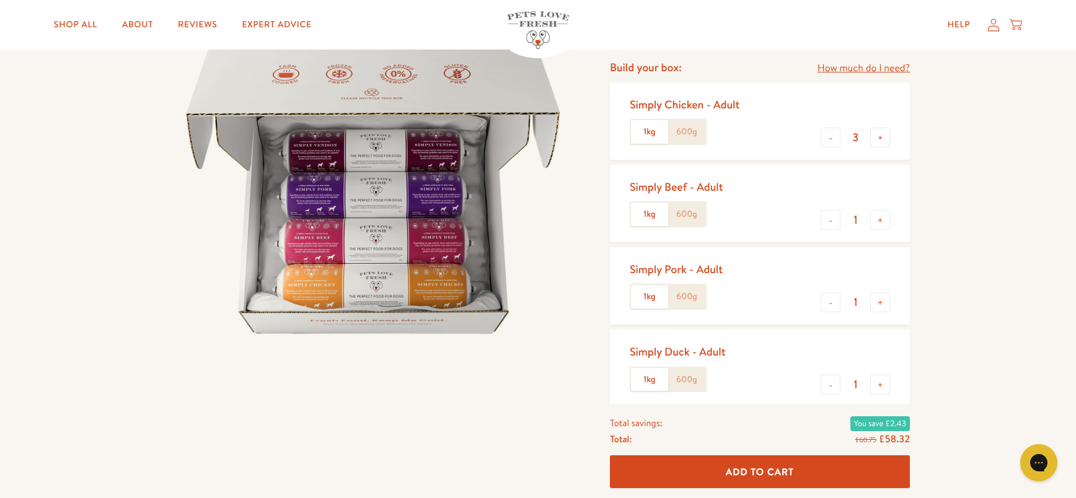
scroll to position [211, 0]
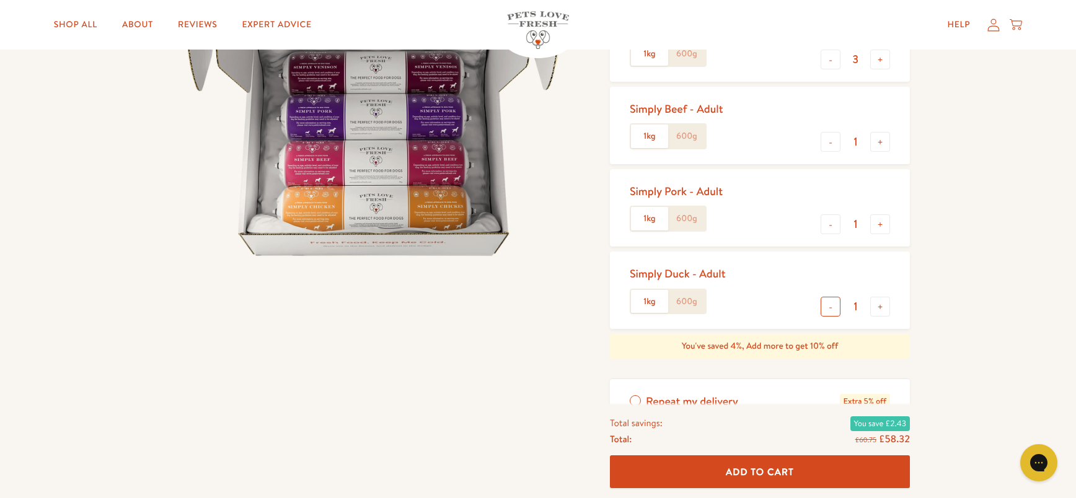
click at [830, 308] on button "-" at bounding box center [831, 307] width 20 height 20
type input "0"
click at [833, 228] on button "-" at bounding box center [831, 225] width 20 height 20
type input "0"
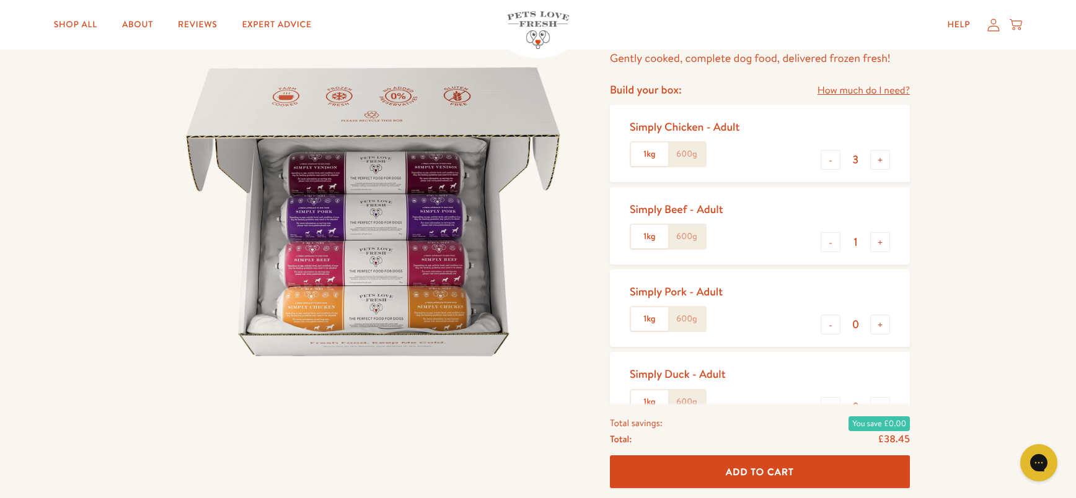
scroll to position [79, 0]
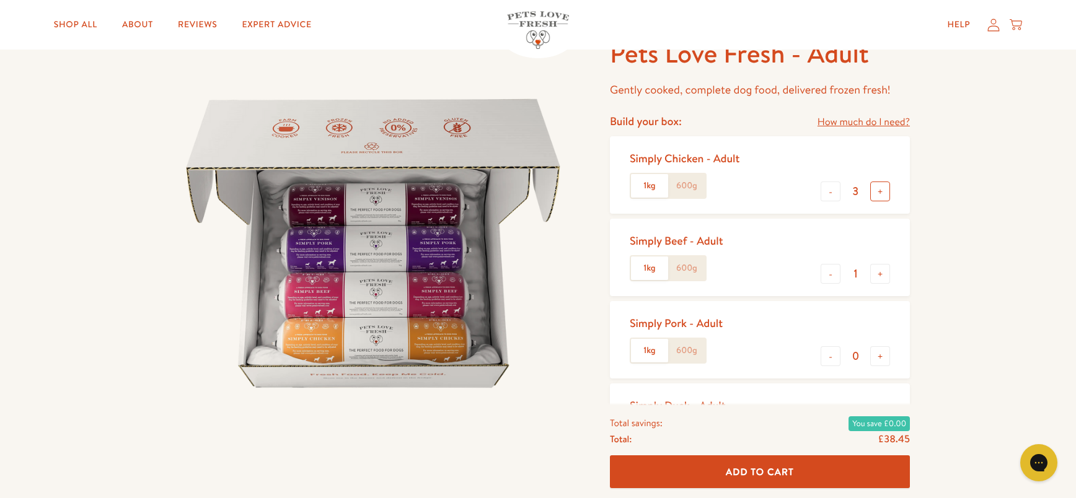
click at [878, 198] on button "+" at bounding box center [880, 192] width 20 height 20
type input "4"
click at [745, 476] on span "Add To Cart" at bounding box center [760, 472] width 68 height 13
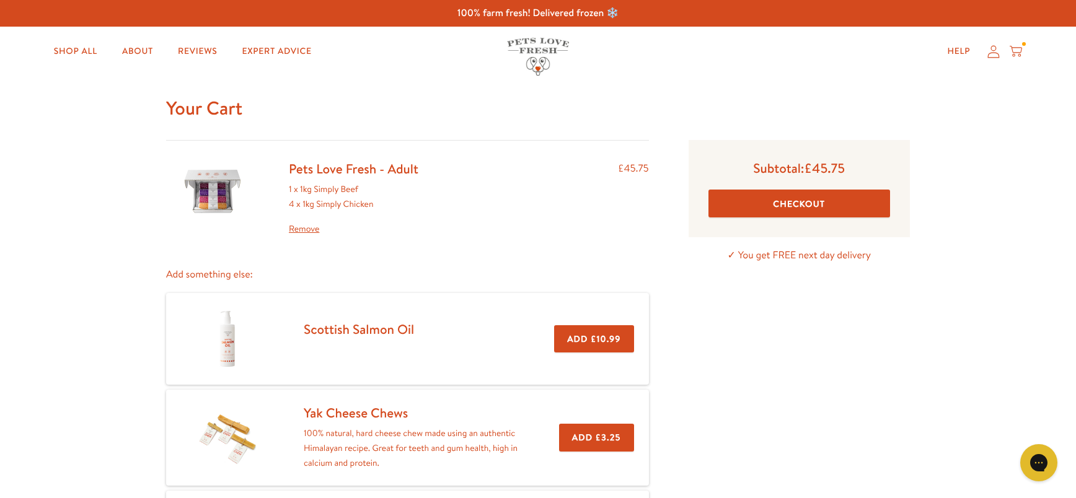
click at [803, 210] on button "Checkout" at bounding box center [800, 204] width 182 height 28
